Goal: Information Seeking & Learning: Learn about a topic

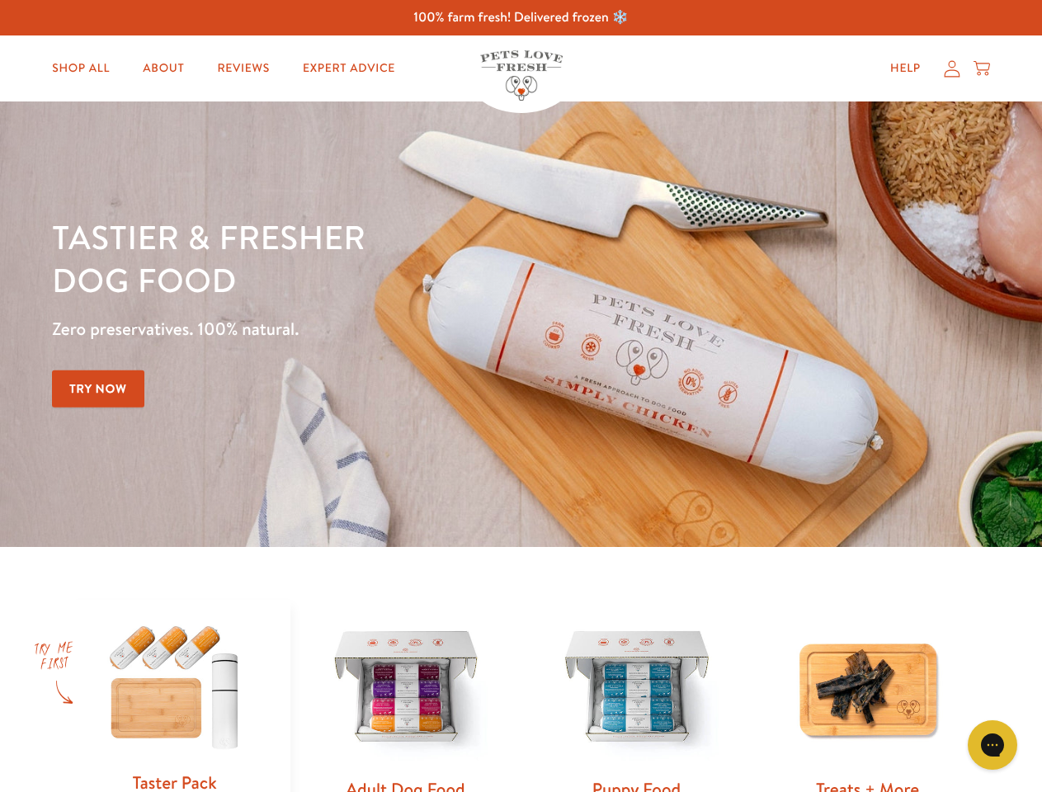
click at [521, 396] on div "Tastier & fresher dog food Zero preservatives. 100% natural. Try Now" at bounding box center [364, 324] width 625 height 218
click at [993, 745] on icon "Gorgias live chat" at bounding box center [992, 745] width 16 height 16
